Goal: Task Accomplishment & Management: Manage account settings

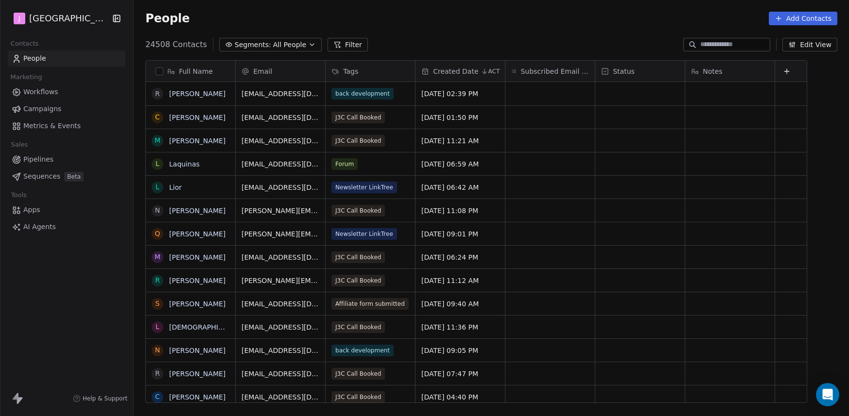
scroll to position [359, 710]
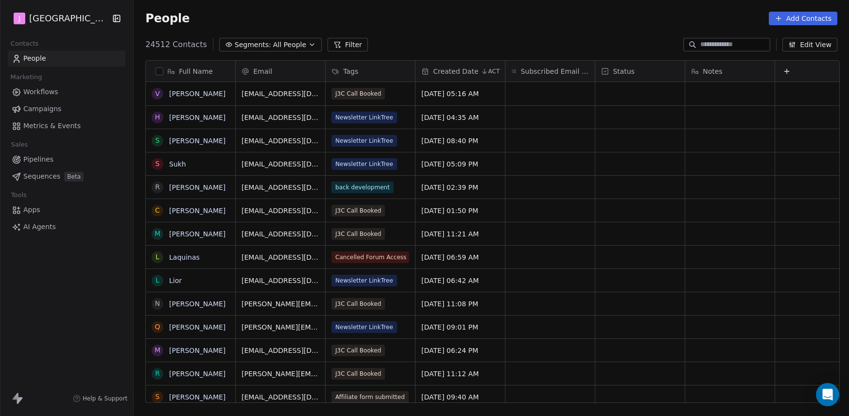
scroll to position [359, 710]
click at [63, 157] on link "Pipelines" at bounding box center [67, 160] width 118 height 16
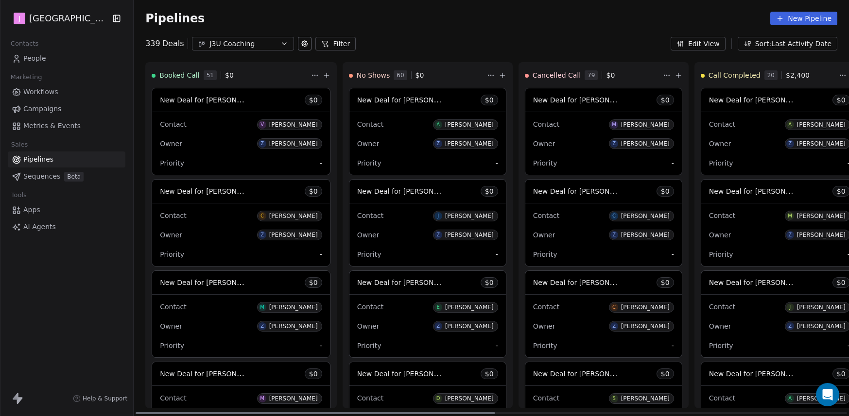
click at [227, 101] on span "New Deal for Vraj Pande" at bounding box center [211, 99] width 103 height 9
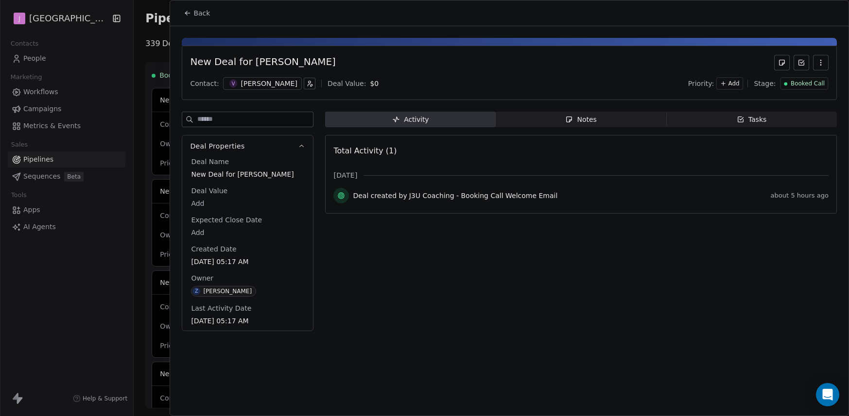
click at [197, 231] on body "J J3 University Contacts People Marketing Workflows Campaigns Metrics & Events …" at bounding box center [424, 208] width 849 height 416
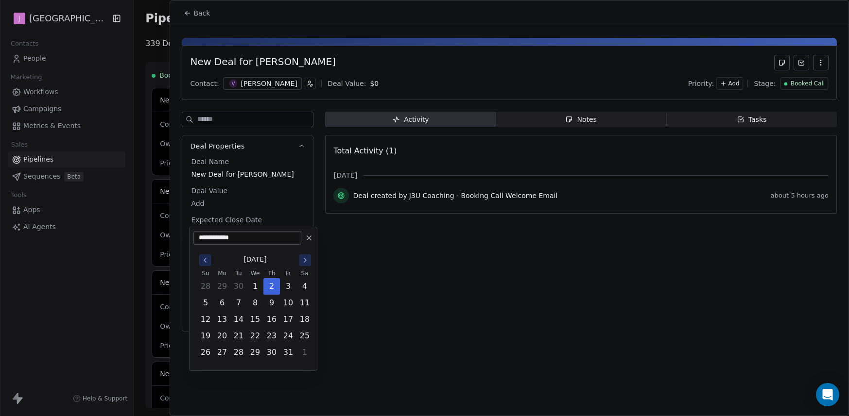
click at [194, 197] on html "J J3 University Contacts People Marketing Workflows Campaigns Metrics & Events …" at bounding box center [424, 208] width 849 height 416
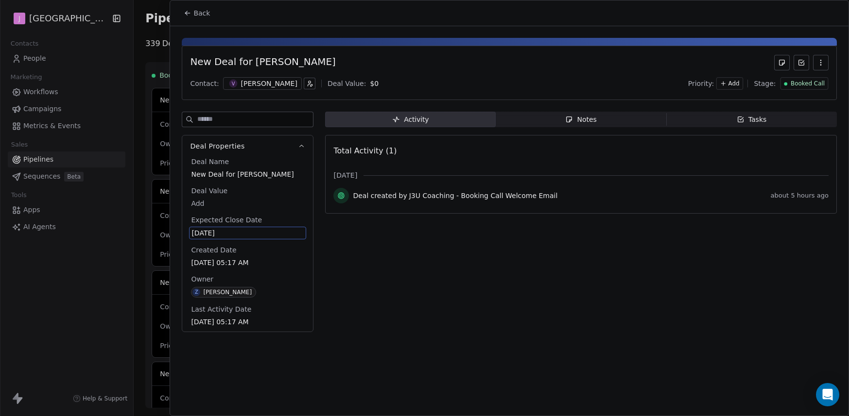
click at [197, 200] on body "J J3 University Contacts People Marketing Workflows Campaigns Metrics & Events …" at bounding box center [424, 208] width 849 height 416
type input "*****"
click at [814, 88] on html "J J3 University Contacts People Marketing Workflows Campaigns Metrics & Events …" at bounding box center [424, 208] width 849 height 416
click at [813, 87] on span "Booked Call" at bounding box center [808, 84] width 34 height 8
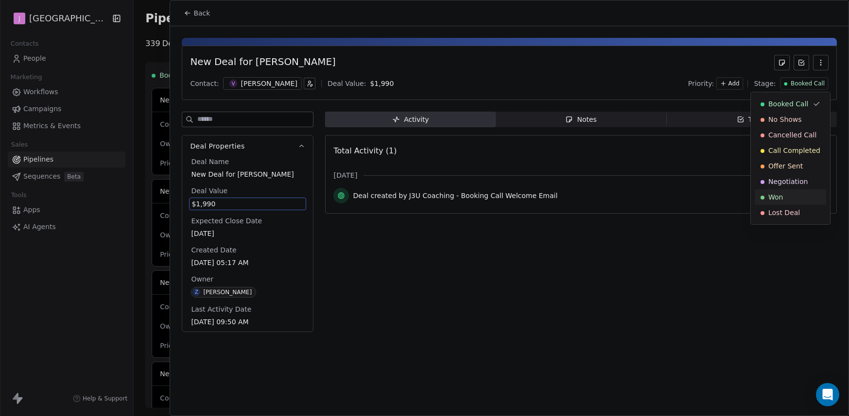
click at [788, 198] on div "Won" at bounding box center [790, 197] width 60 height 10
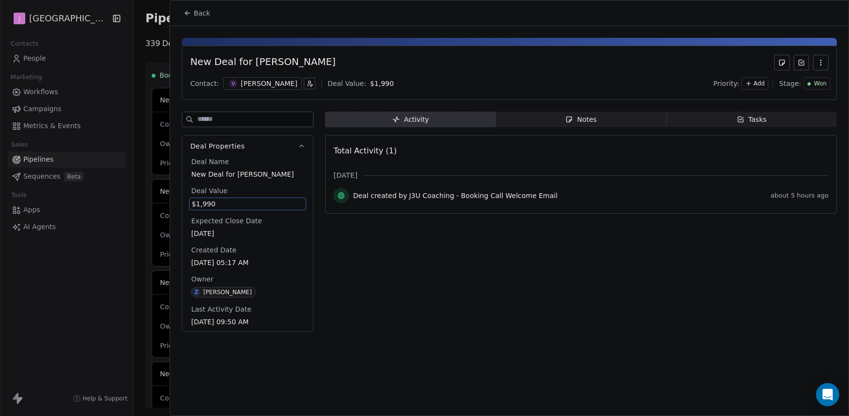
click at [198, 8] on span "Back" at bounding box center [201, 13] width 17 height 10
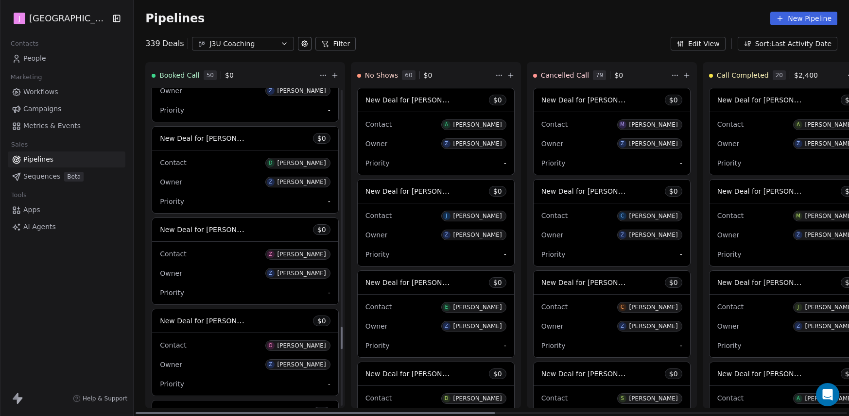
scroll to position [3431, 0]
click at [223, 142] on span "New Deal for Zak james" at bounding box center [211, 140] width 103 height 9
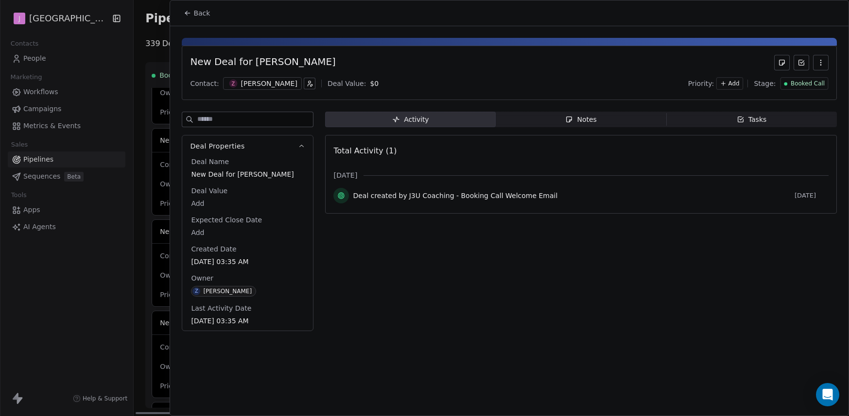
click at [812, 88] on div "Booked Call" at bounding box center [804, 83] width 48 height 13
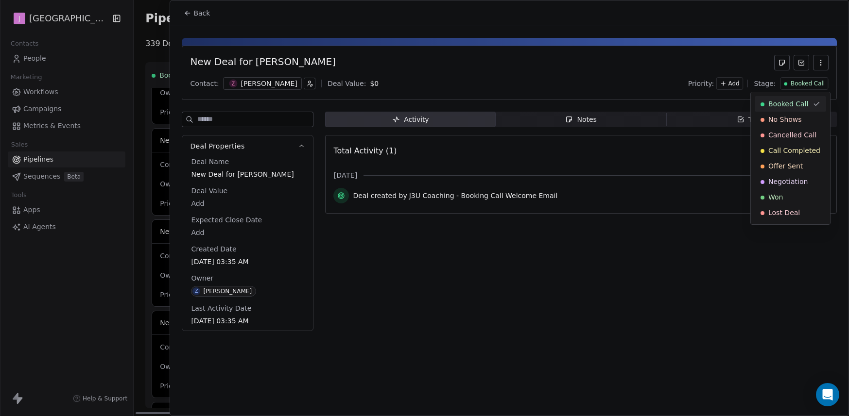
click at [811, 86] on html "J J3 University Contacts People Marketing Workflows Campaigns Metrics & Events …" at bounding box center [424, 208] width 849 height 416
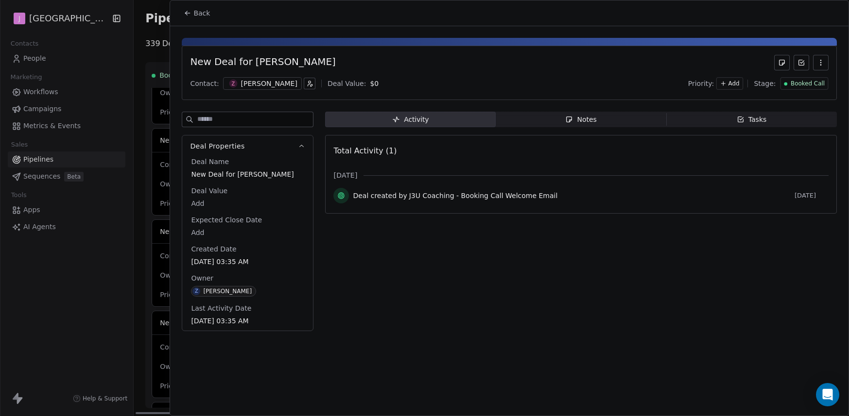
click at [810, 86] on span "Booked Call" at bounding box center [808, 84] width 34 height 8
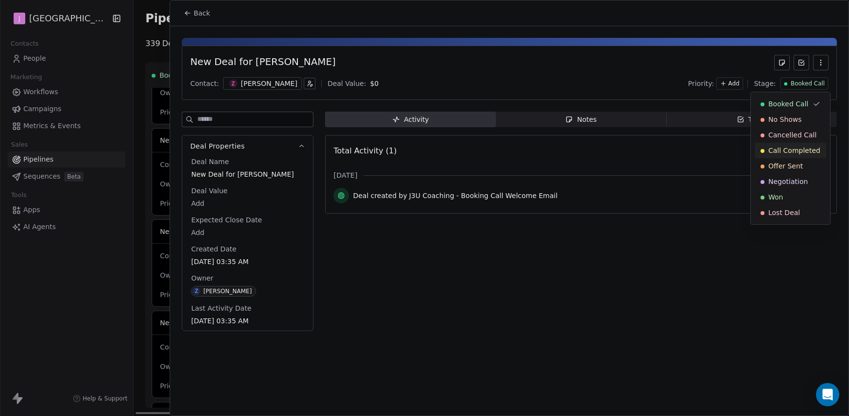
click at [796, 148] on span "Call Completed" at bounding box center [794, 151] width 52 height 10
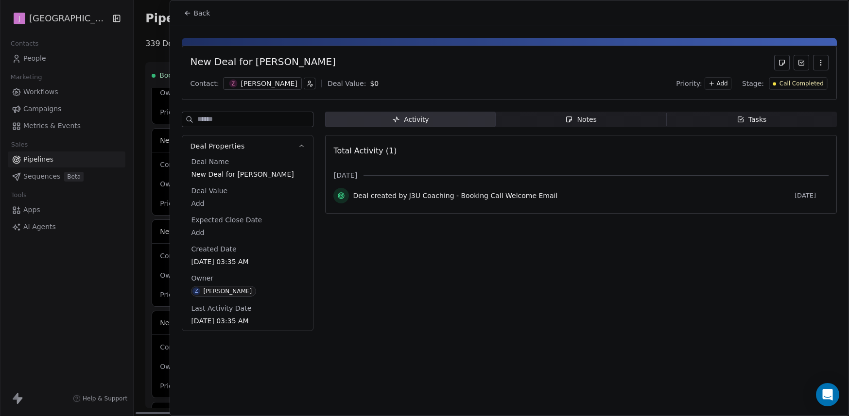
click at [205, 15] on span "Back" at bounding box center [201, 13] width 17 height 10
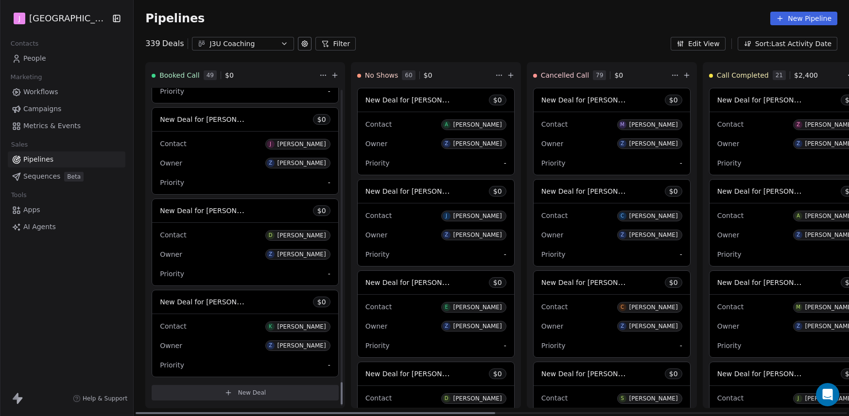
scroll to position [4183, 0]
click at [32, 56] on span "People" at bounding box center [34, 58] width 23 height 10
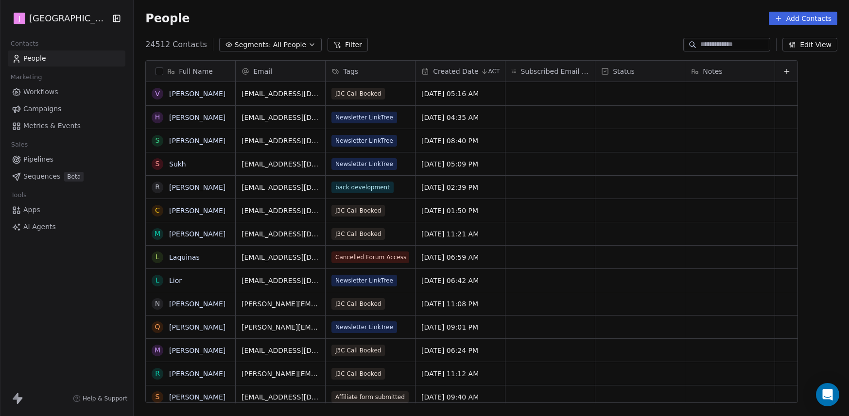
scroll to position [359, 710]
click at [726, 40] on input at bounding box center [734, 45] width 68 height 10
paste input "**********"
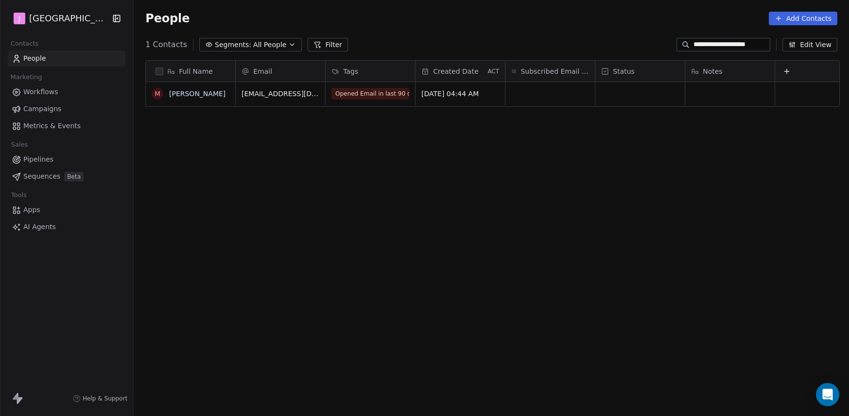
type input "**********"
click at [640, 103] on div "grid" at bounding box center [639, 93] width 89 height 23
click at [638, 100] on div "grid" at bounding box center [639, 93] width 89 height 23
click at [636, 97] on div "grid" at bounding box center [639, 93] width 89 height 23
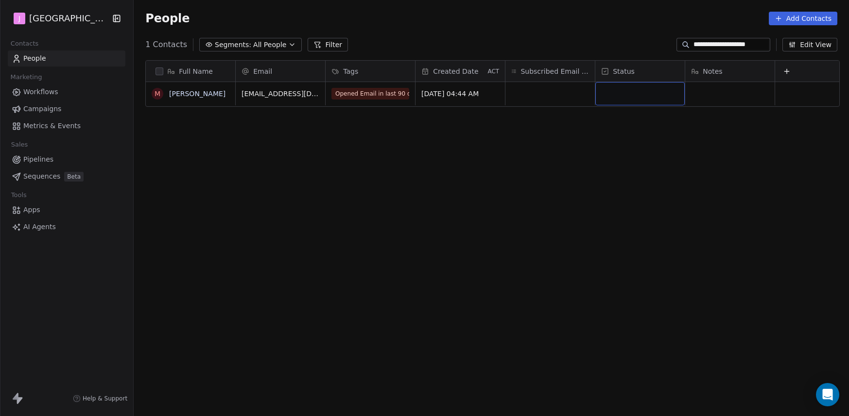
click at [636, 97] on div "grid" at bounding box center [639, 93] width 89 height 23
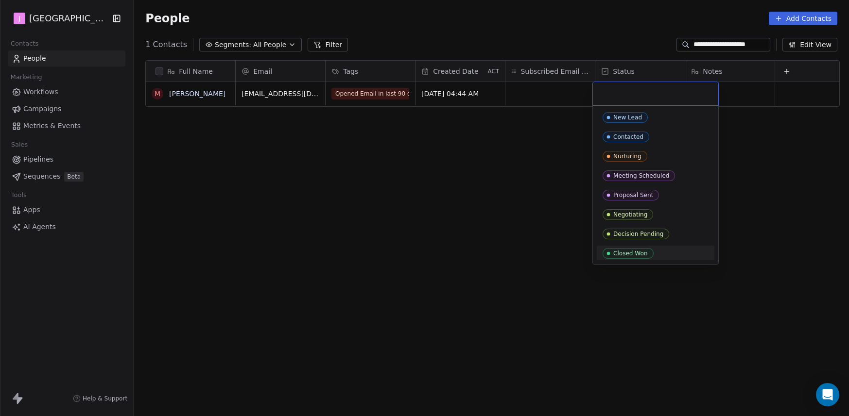
click at [647, 251] on span "Closed Won" at bounding box center [628, 253] width 51 height 11
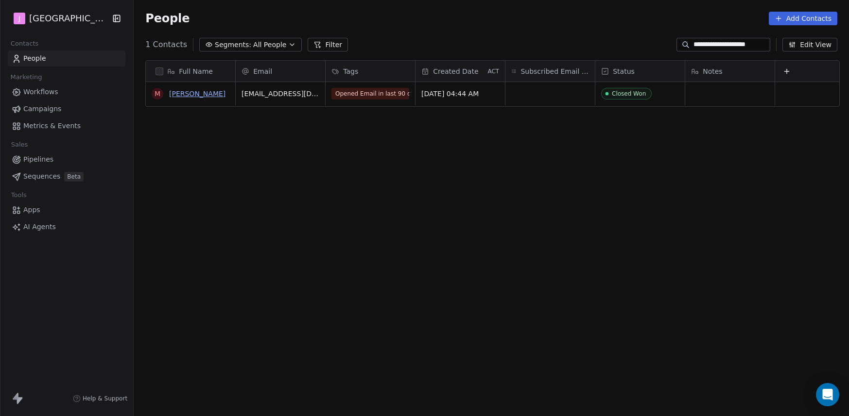
click at [210, 95] on link "Marco Cappellin" at bounding box center [197, 94] width 56 height 8
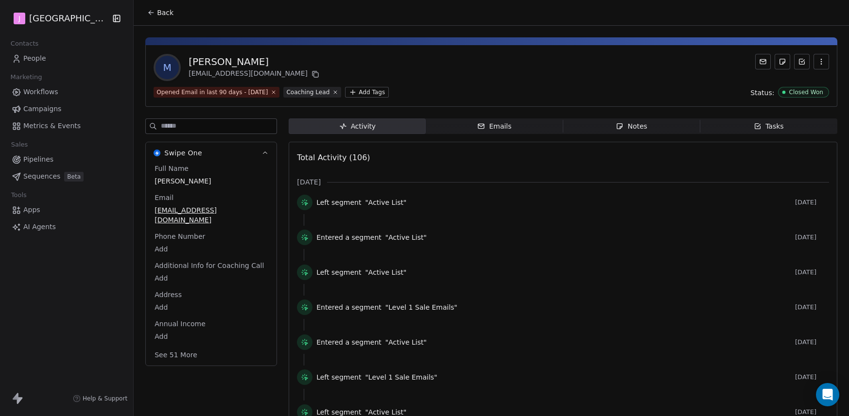
click at [179, 349] on button "See 51 More" at bounding box center [176, 354] width 54 height 17
click at [160, 388] on html "J J3 University Contacts People Marketing Workflows Campaigns Metrics & Events …" at bounding box center [424, 208] width 849 height 416
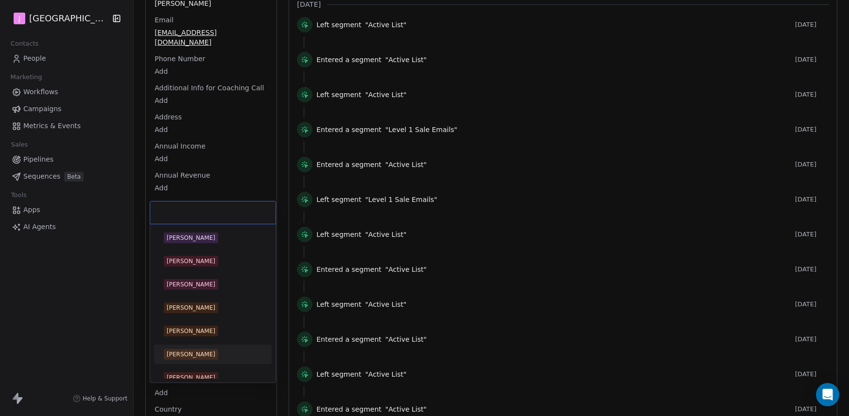
click at [196, 354] on div "Chris Perry" at bounding box center [191, 354] width 49 height 9
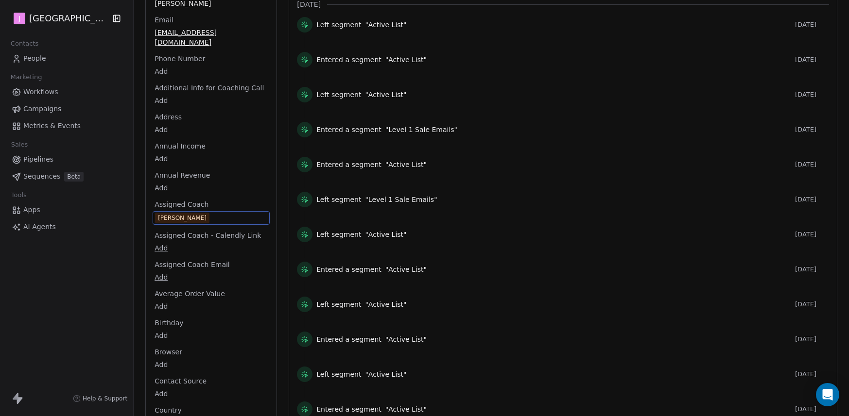
scroll to position [0, 0]
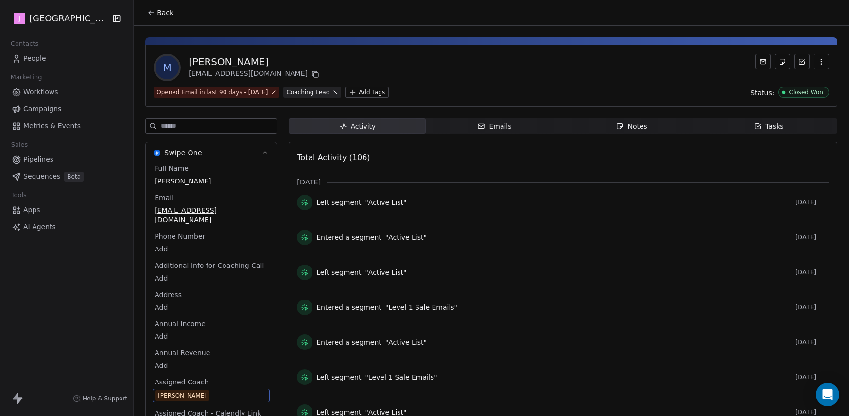
click at [160, 17] on span "Back" at bounding box center [165, 13] width 17 height 10
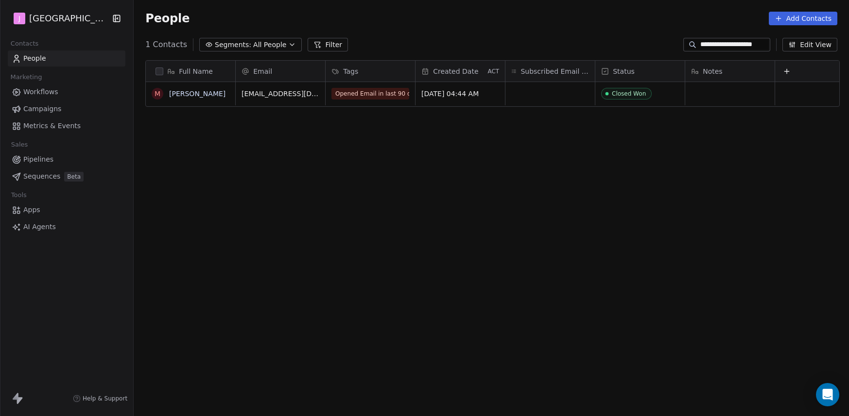
scroll to position [359, 710]
click at [42, 57] on span "People" at bounding box center [34, 58] width 23 height 10
click at [736, 45] on input "**********" at bounding box center [734, 45] width 68 height 10
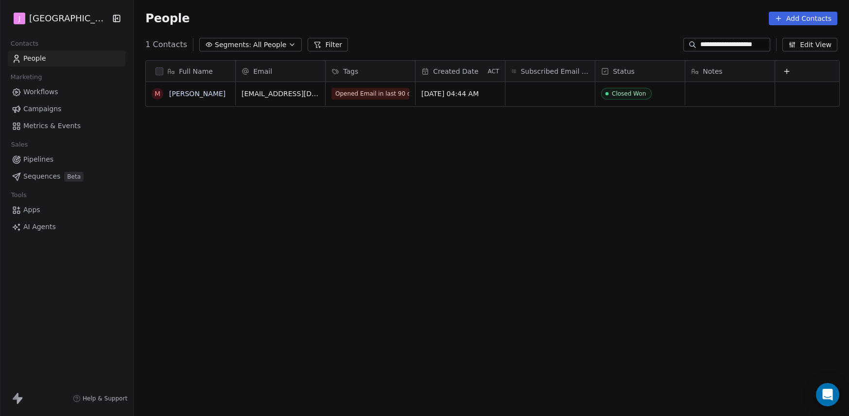
paste input "*****"
type input "**********"
click at [636, 101] on div "grid" at bounding box center [639, 93] width 89 height 23
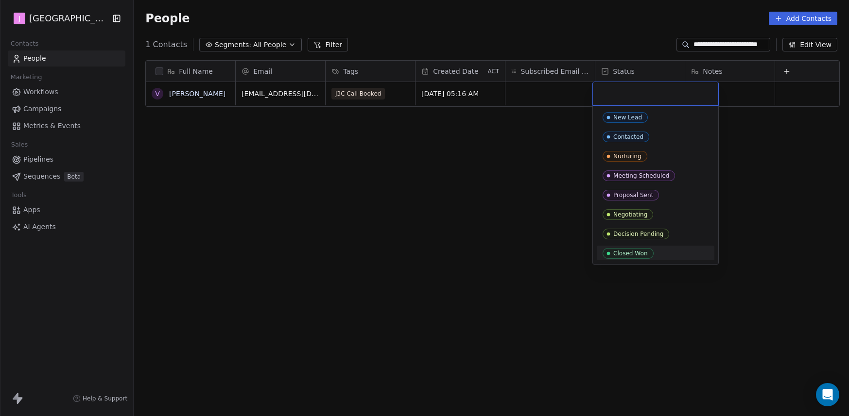
click at [647, 253] on span "Closed Won" at bounding box center [628, 253] width 51 height 11
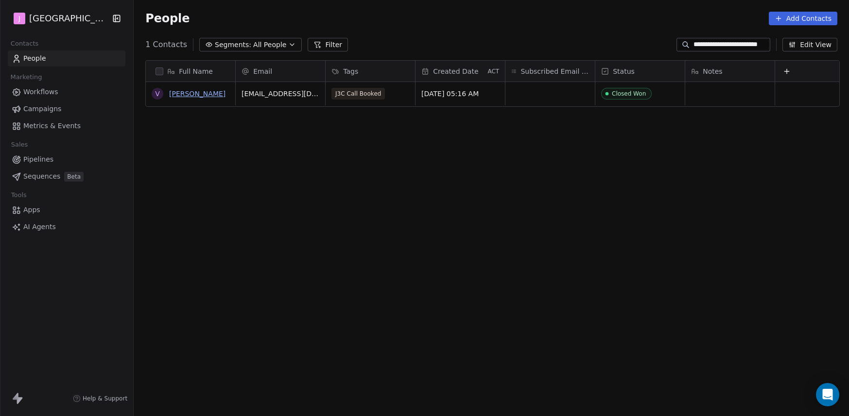
click at [192, 96] on link "[PERSON_NAME]" at bounding box center [197, 94] width 56 height 8
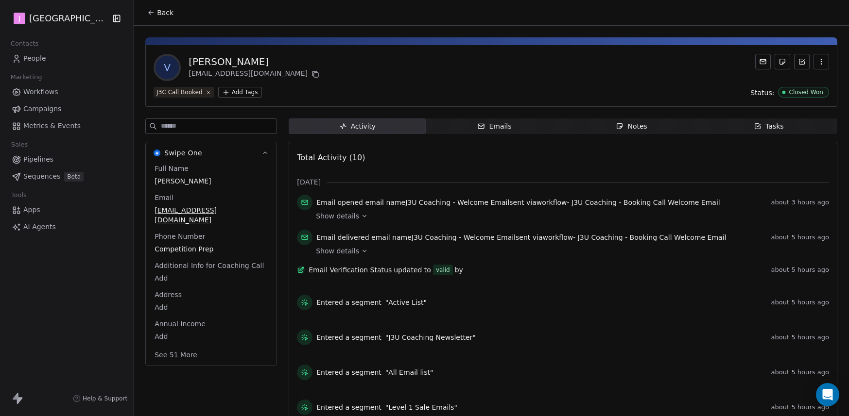
click at [183, 346] on button "See 51 More" at bounding box center [176, 354] width 54 height 17
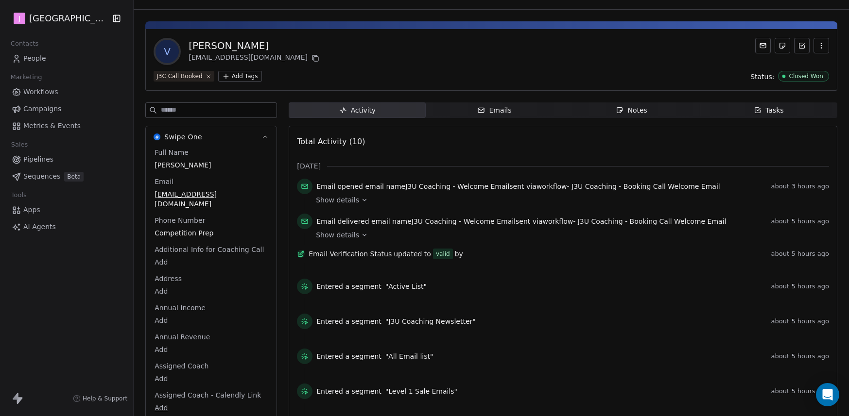
scroll to position [17, 0]
click at [163, 370] on body "J J3 University Contacts People Marketing Workflows Campaigns Metrics & Events …" at bounding box center [424, 208] width 849 height 416
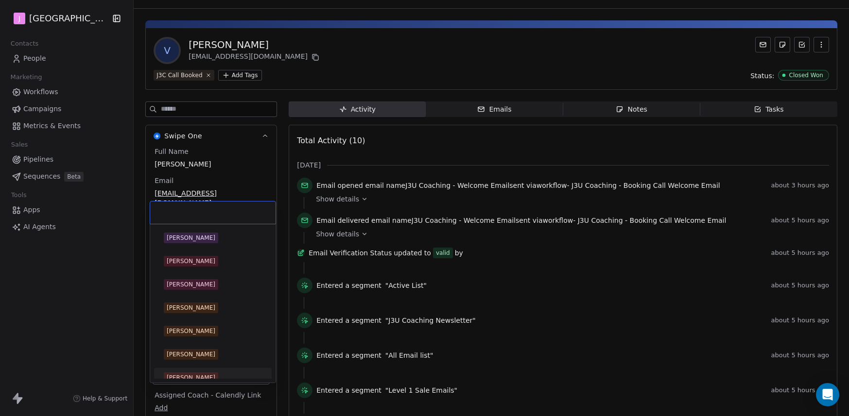
scroll to position [178, 0]
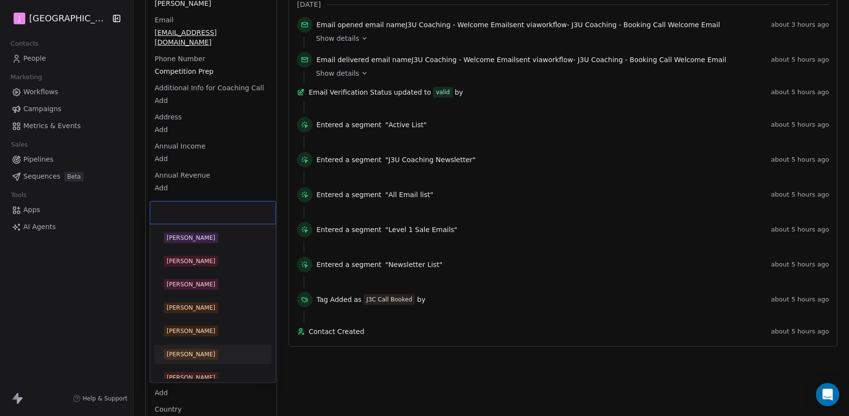
click at [207, 351] on div "Chris Perry" at bounding box center [213, 354] width 98 height 11
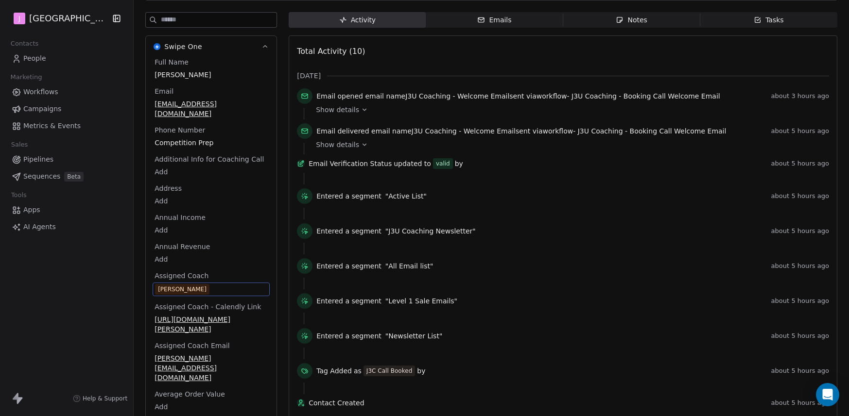
scroll to position [0, 0]
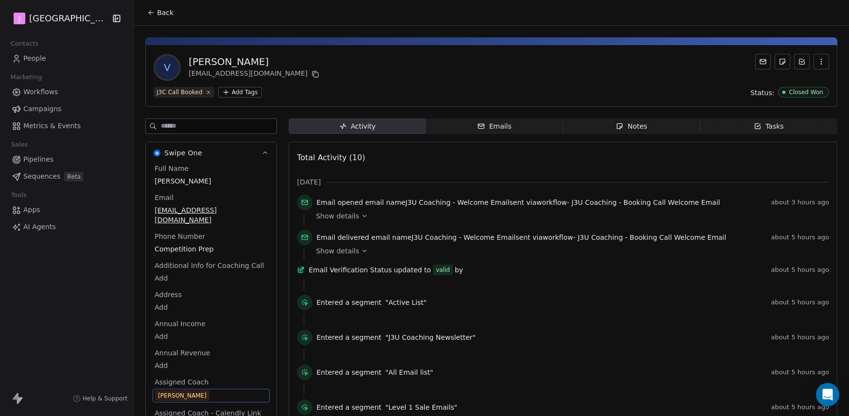
click at [150, 16] on icon at bounding box center [151, 13] width 8 height 8
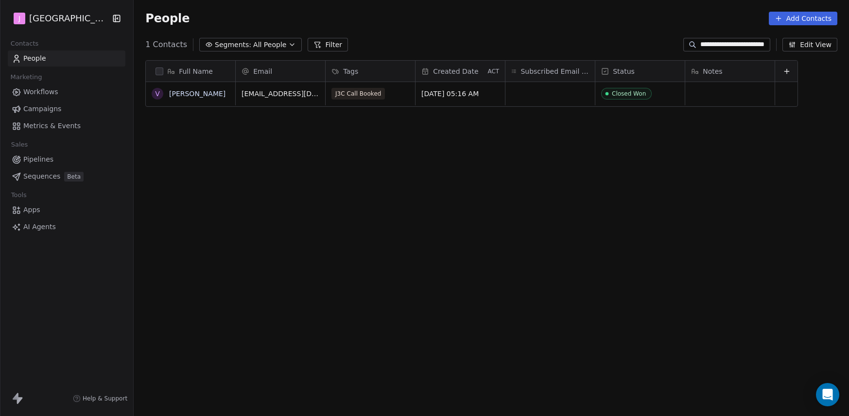
scroll to position [359, 710]
click at [42, 91] on span "Workflows" at bounding box center [40, 92] width 35 height 10
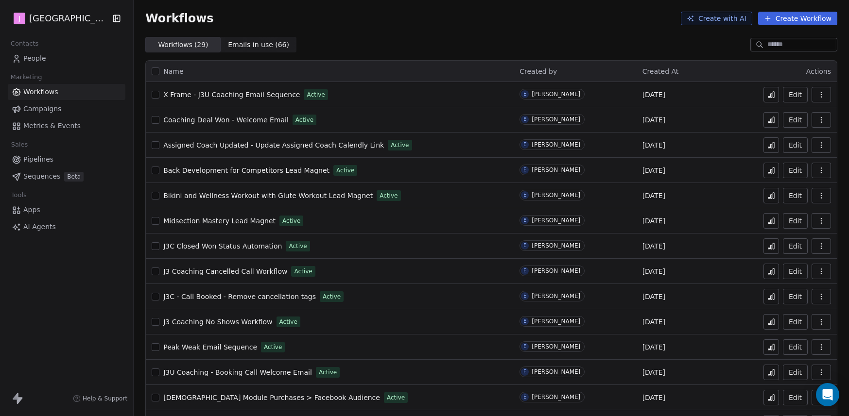
click at [51, 161] on span "Pipelines" at bounding box center [38, 160] width 30 height 10
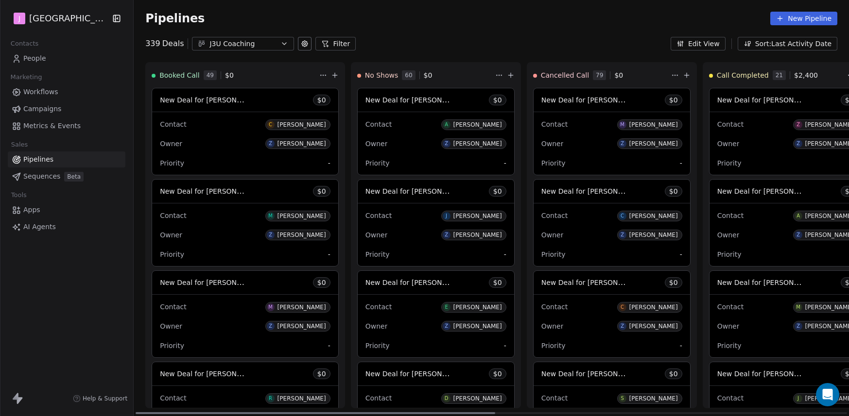
click at [332, 75] on icon at bounding box center [334, 75] width 4 height 0
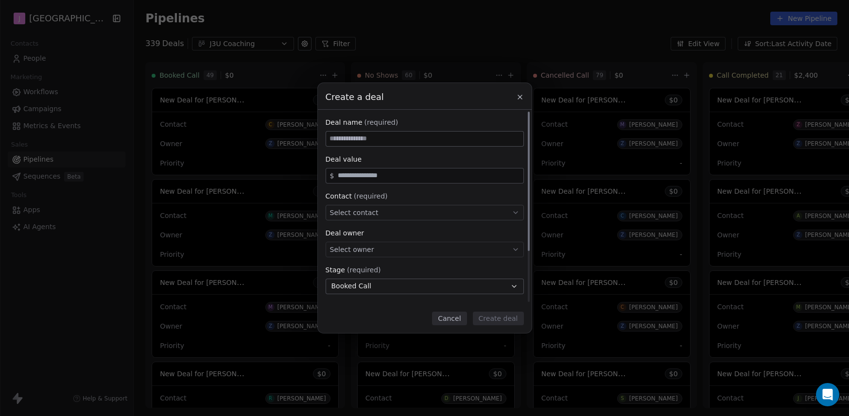
click at [387, 143] on input at bounding box center [424, 139] width 197 height 15
paste input "**********"
type input "**********"
click at [366, 178] on input "text" at bounding box center [428, 175] width 185 height 7
type input "*****"
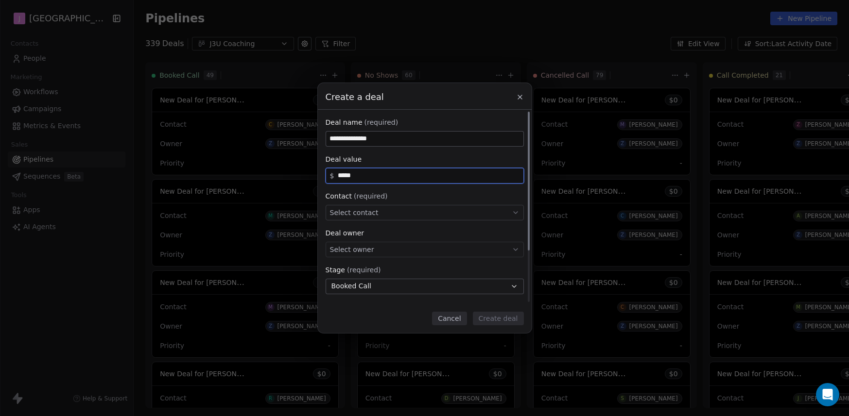
click at [378, 215] on div "Select contact" at bounding box center [425, 213] width 198 height 16
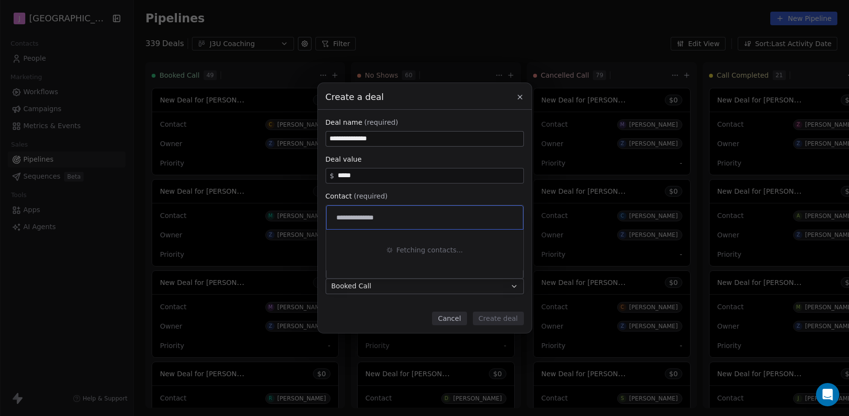
type input "**********"
click at [412, 224] on div "**********" at bounding box center [425, 217] width 196 height 23
click at [410, 216] on input "**********" at bounding box center [425, 217] width 183 height 11
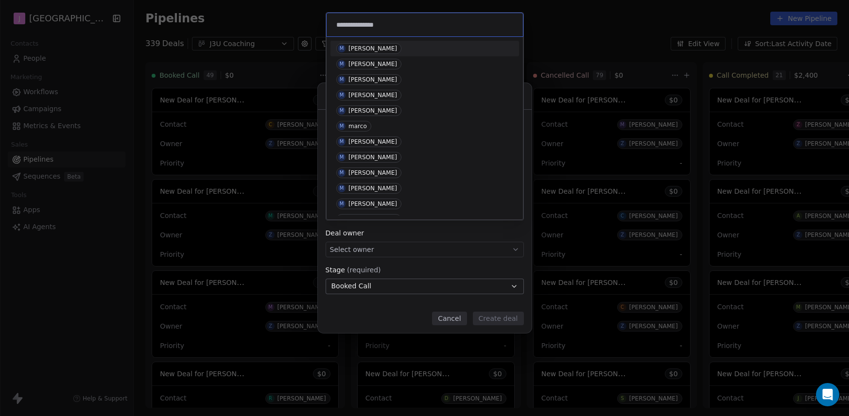
click at [415, 44] on div "M Marco Cappellin" at bounding box center [424, 48] width 177 height 11
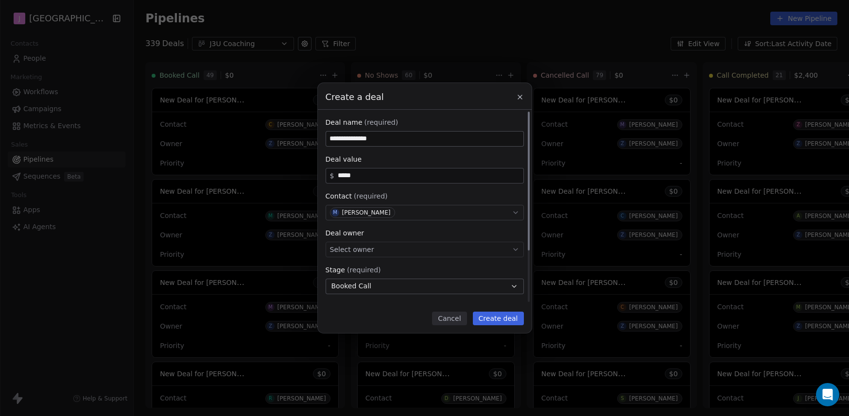
click at [390, 250] on div "Select owner" at bounding box center [425, 250] width 198 height 16
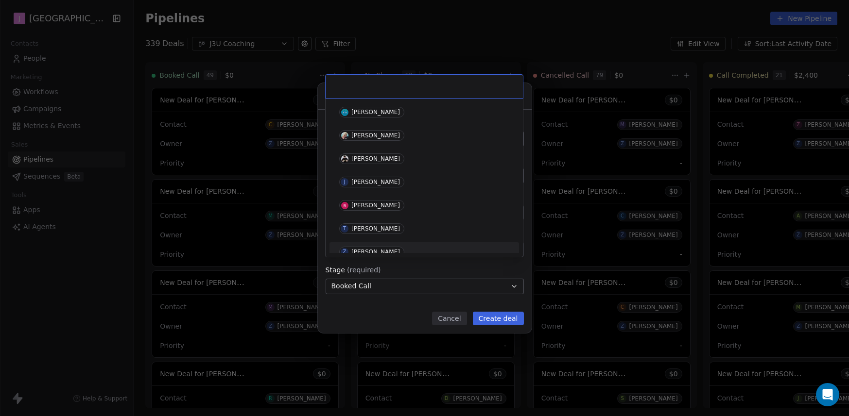
click at [390, 248] on span "Z Zachary Brinkley" at bounding box center [371, 252] width 65 height 11
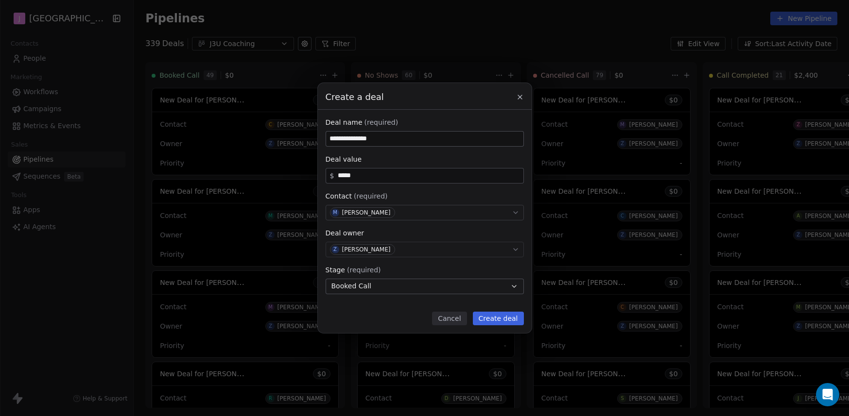
click at [373, 295] on div "**********" at bounding box center [425, 243] width 198 height 251
click at [372, 291] on button "Booked Call" at bounding box center [425, 287] width 198 height 16
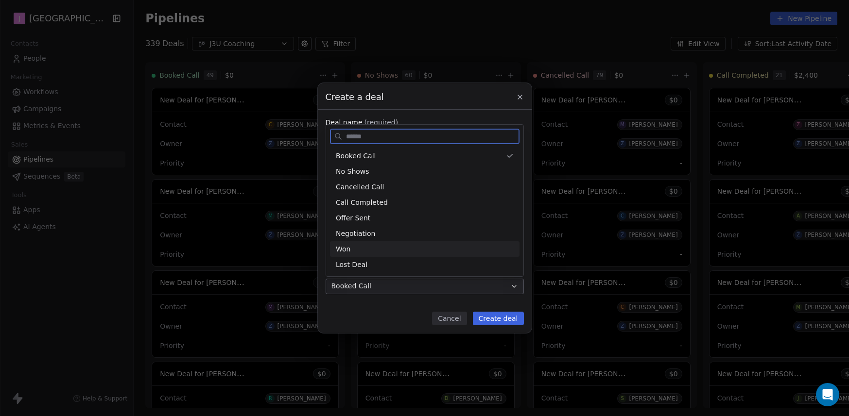
click at [366, 251] on div "Won" at bounding box center [425, 249] width 178 height 10
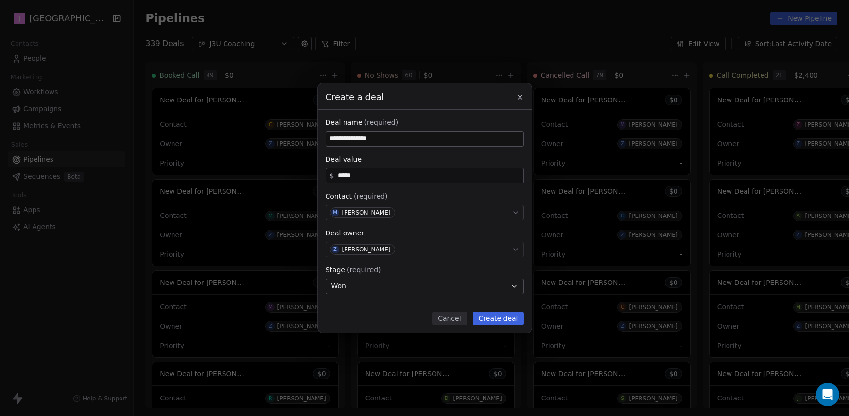
click at [507, 320] on button "Create deal" at bounding box center [498, 319] width 51 height 14
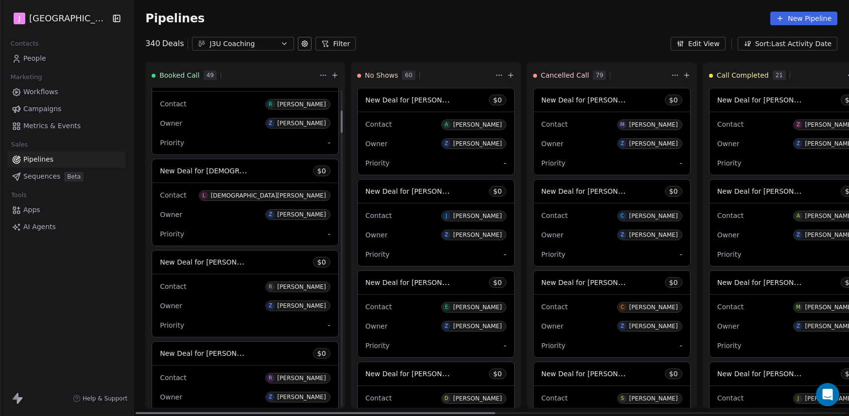
scroll to position [295, 0]
